Goal: Information Seeking & Learning: Learn about a topic

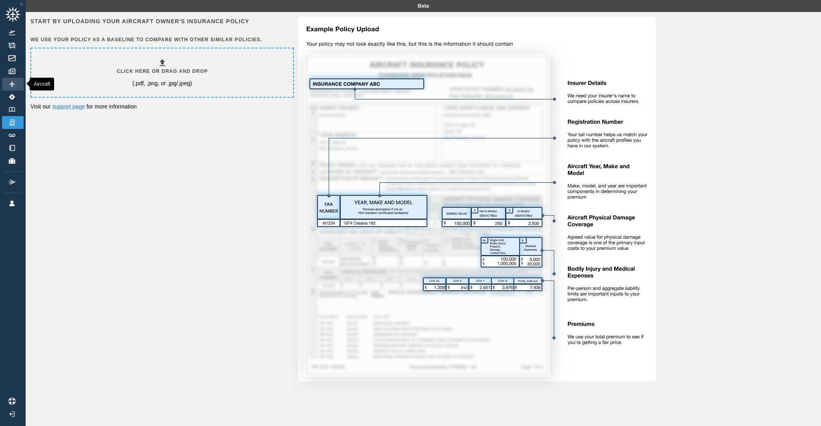
click at [14, 81] on img at bounding box center [12, 84] width 9 height 6
click at [464, 223] on img at bounding box center [473, 204] width 363 height 375
click at [12, 204] on img at bounding box center [12, 204] width 9 height 6
click at [11, 33] on img at bounding box center [12, 32] width 9 height 5
